Goal: Task Accomplishment & Management: Manage account settings

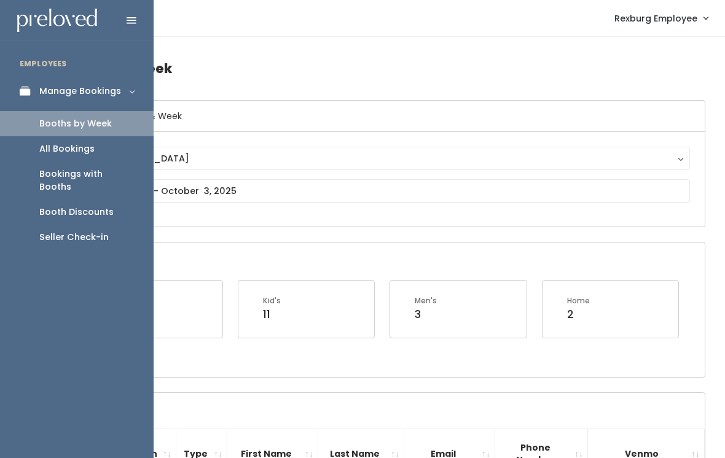
click at [20, 92] on icon at bounding box center [28, 91] width 17 height 10
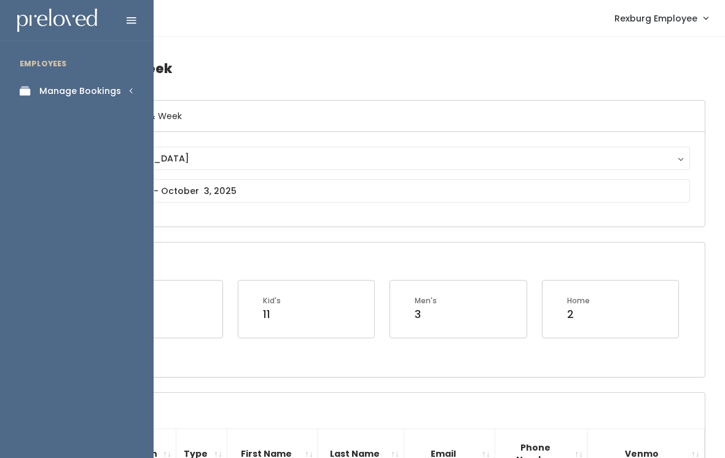
click at [113, 101] on link "Manage Bookings" at bounding box center [77, 91] width 154 height 28
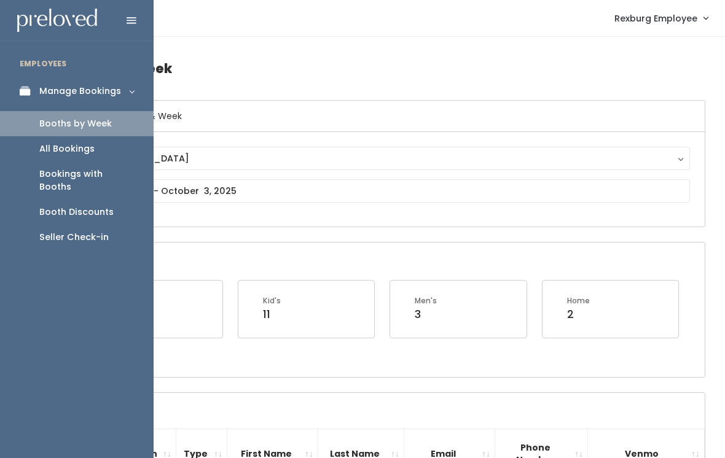
click at [93, 231] on div "Seller Check-in" at bounding box center [73, 237] width 69 height 13
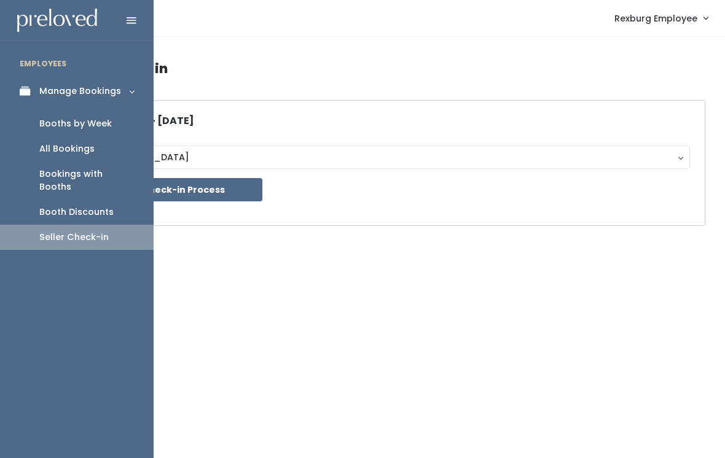
click at [108, 206] on div "Booth Discounts" at bounding box center [76, 212] width 74 height 13
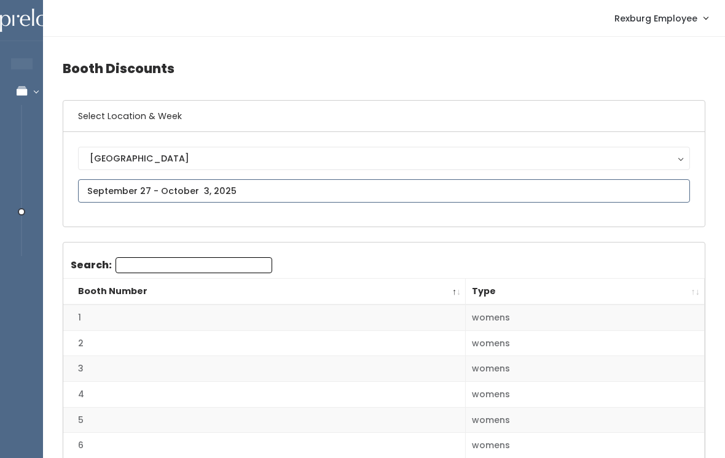
click at [528, 202] on input "text" at bounding box center [384, 190] width 612 height 23
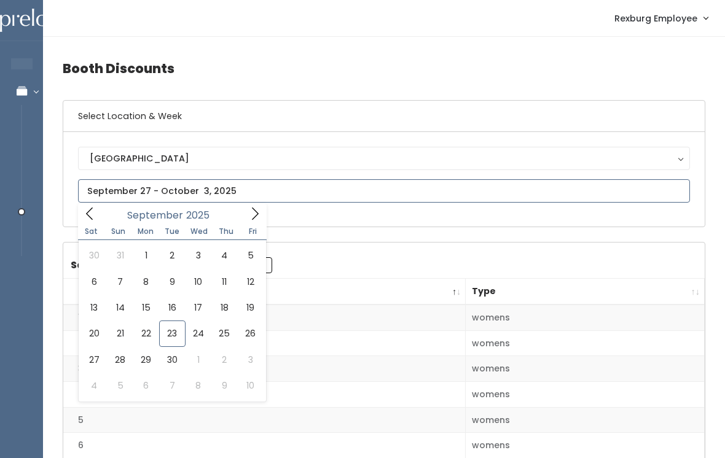
type input "September 20 to September 26"
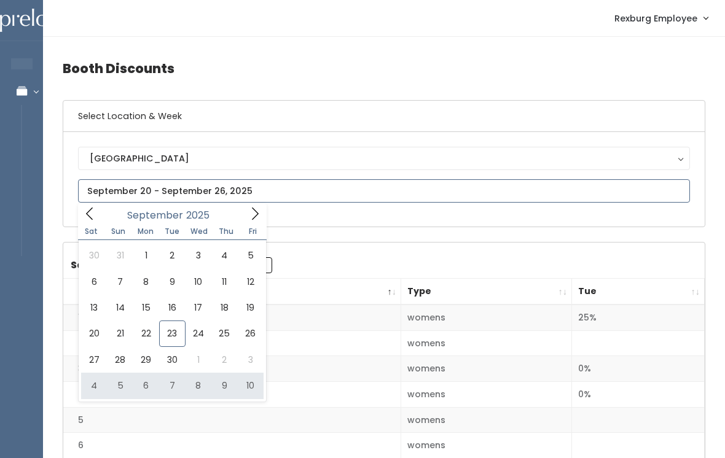
type input "October 4 to October 10"
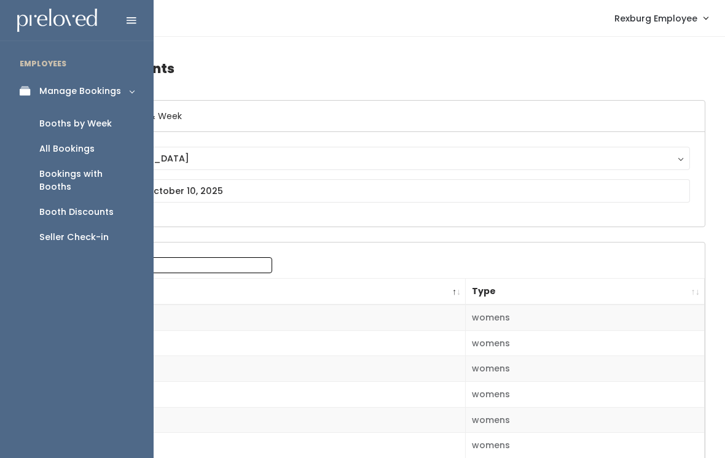
click at [109, 125] on div "Booths by Week" at bounding box center [75, 123] width 73 height 13
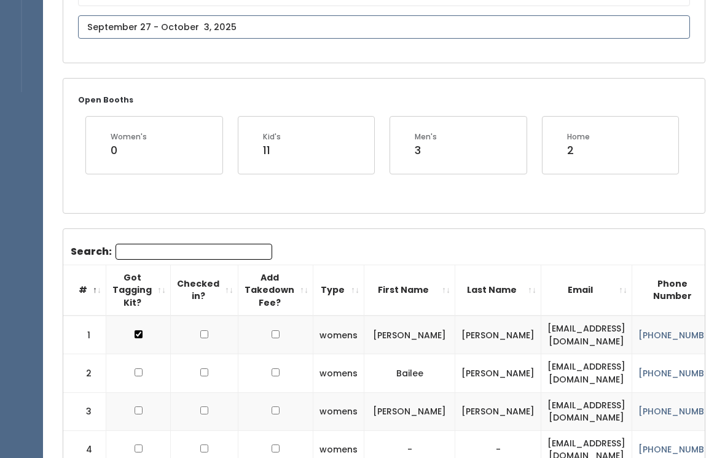
click at [279, 23] on input "text" at bounding box center [384, 27] width 612 height 23
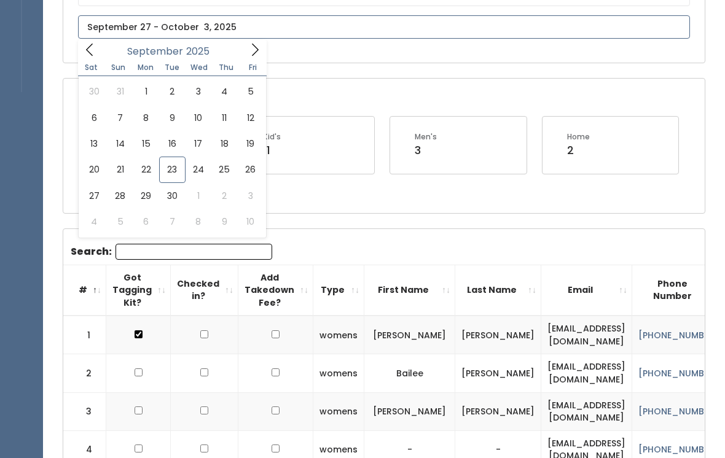
scroll to position [164, 0]
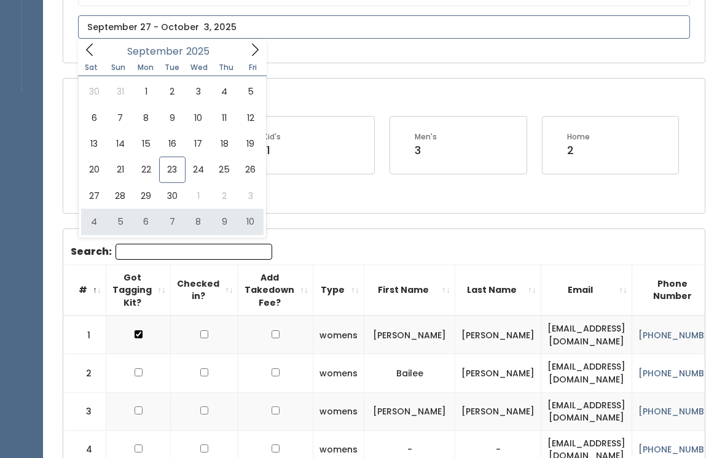
type input "[DATE] to [DATE]"
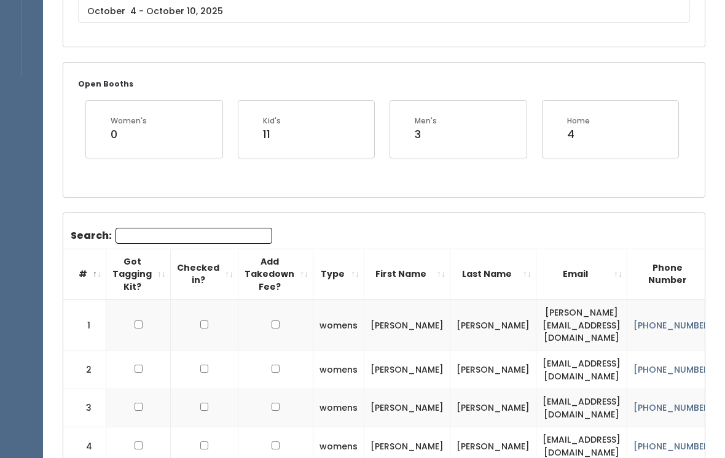
scroll to position [181, 0]
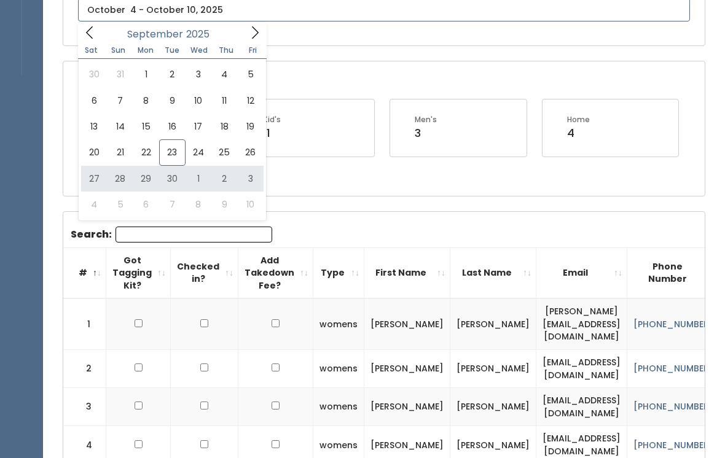
type input "September 27 to October 3"
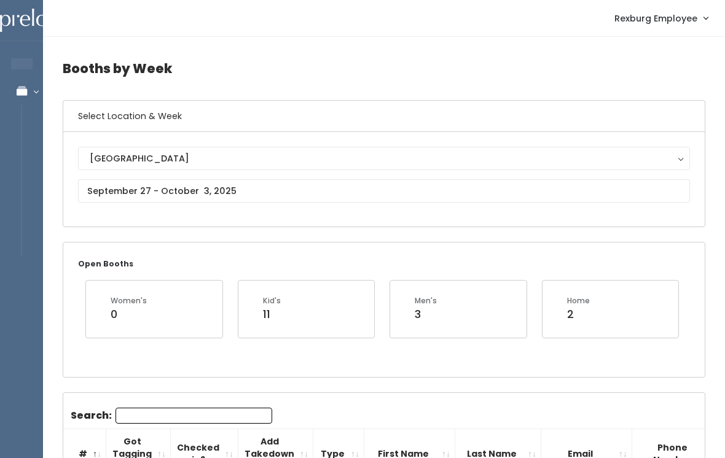
click at [166, 410] on input "Search:" at bounding box center [194, 416] width 157 height 16
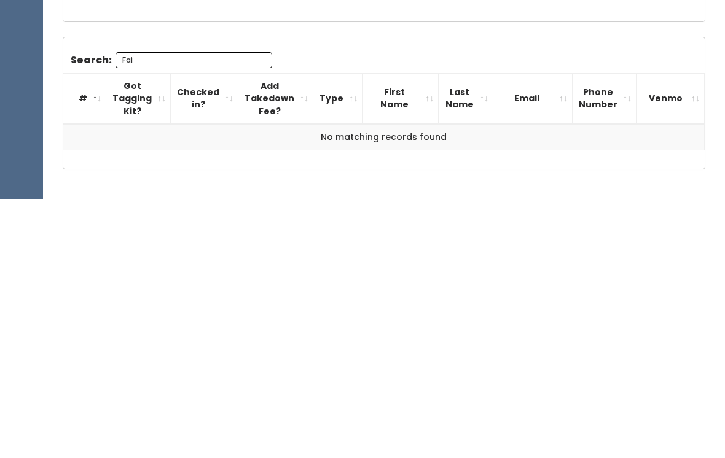
scroll to position [122, 0]
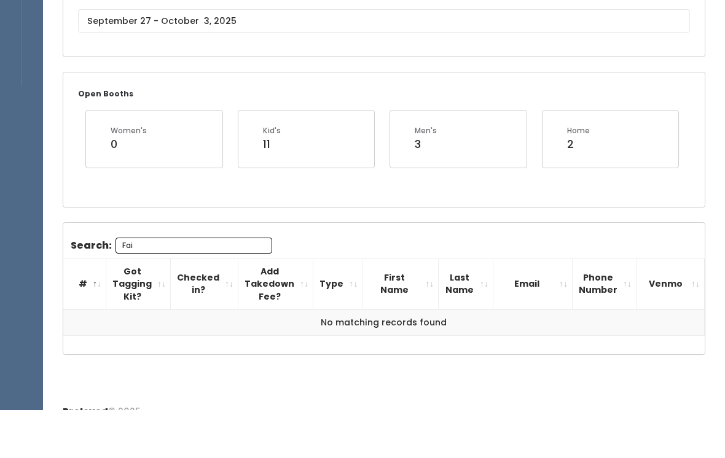
type input "Fai"
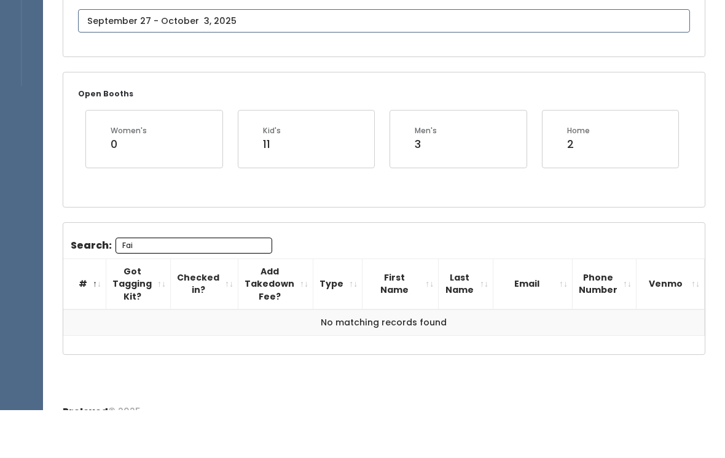
click at [116, 57] on input "text" at bounding box center [384, 68] width 612 height 23
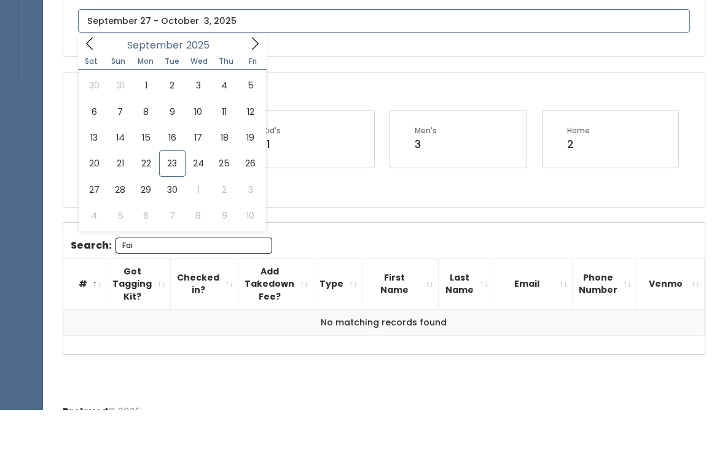
scroll to position [138, 0]
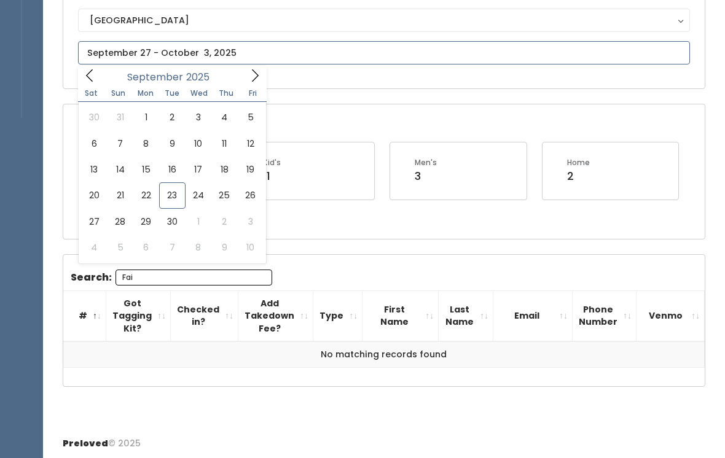
click at [254, 69] on icon at bounding box center [255, 76] width 14 height 14
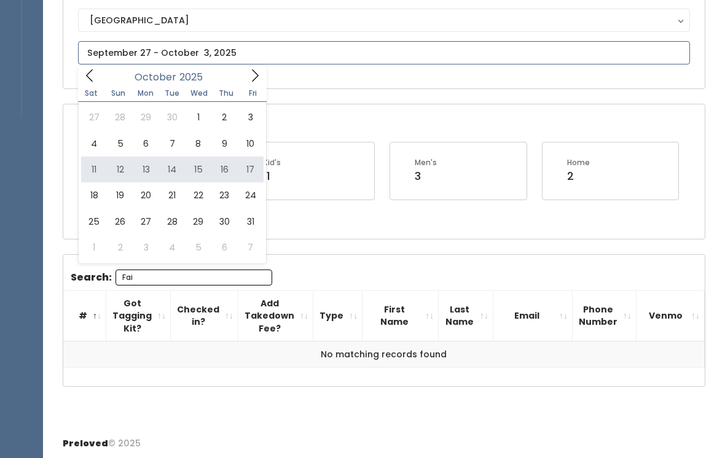
type input "[DATE] to [DATE]"
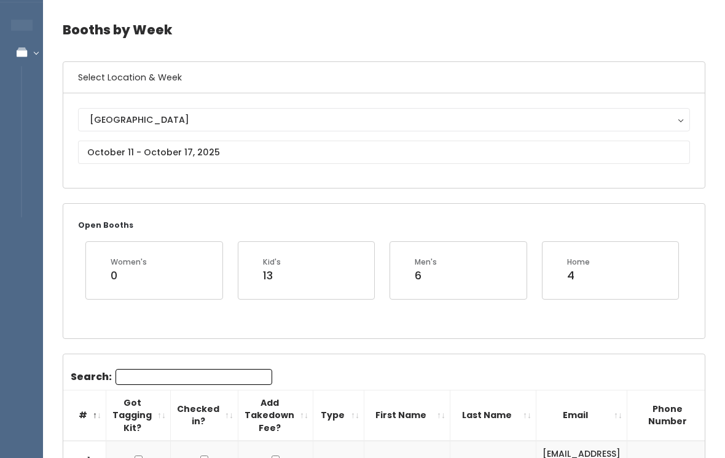
scroll to position [39, 0]
click at [157, 145] on input "text" at bounding box center [384, 151] width 612 height 23
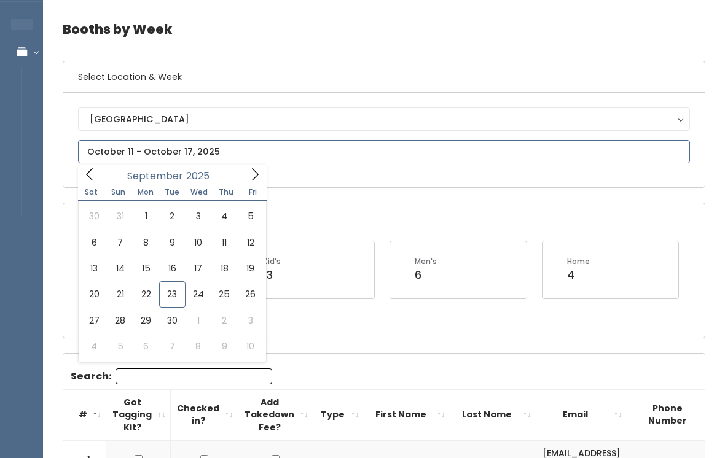
click at [246, 165] on span at bounding box center [254, 174] width 23 height 19
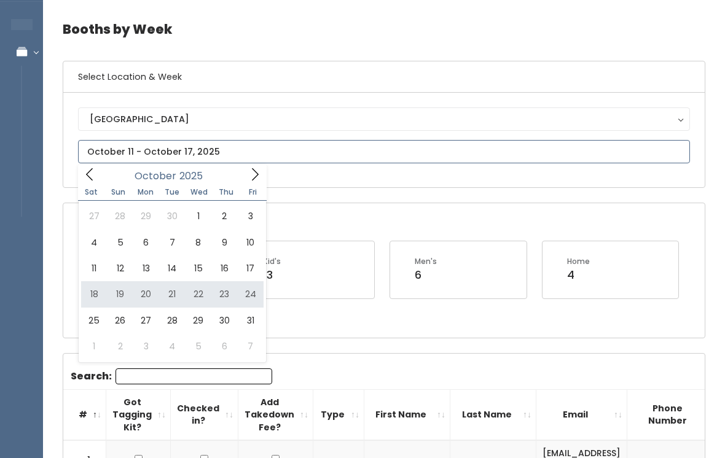
type input "October 18 to October 24"
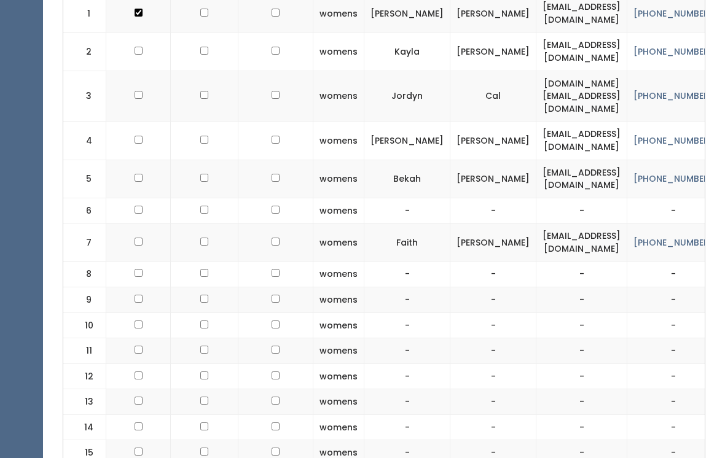
scroll to position [492, 0]
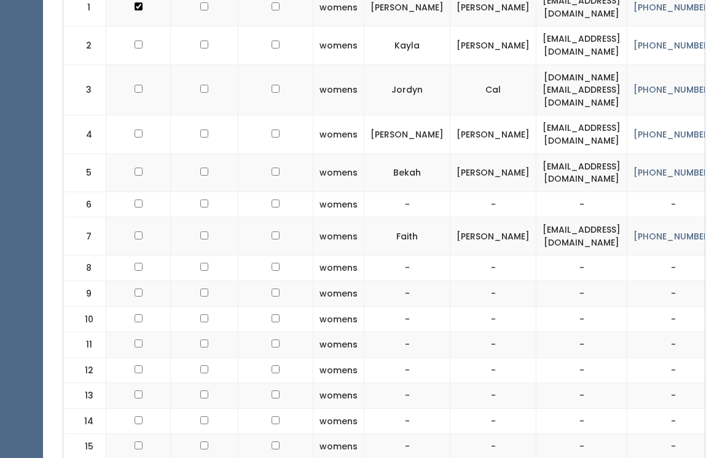
click at [135, 232] on input "checkbox" at bounding box center [139, 236] width 8 height 8
checkbox input "true"
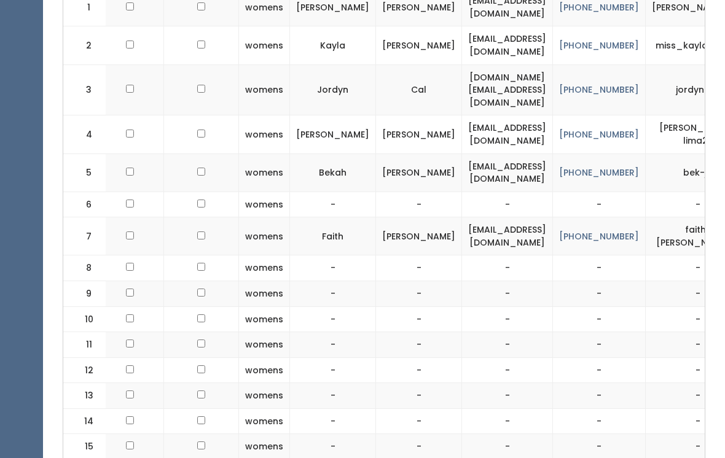
scroll to position [0, 74]
